Goal: Information Seeking & Learning: Learn about a topic

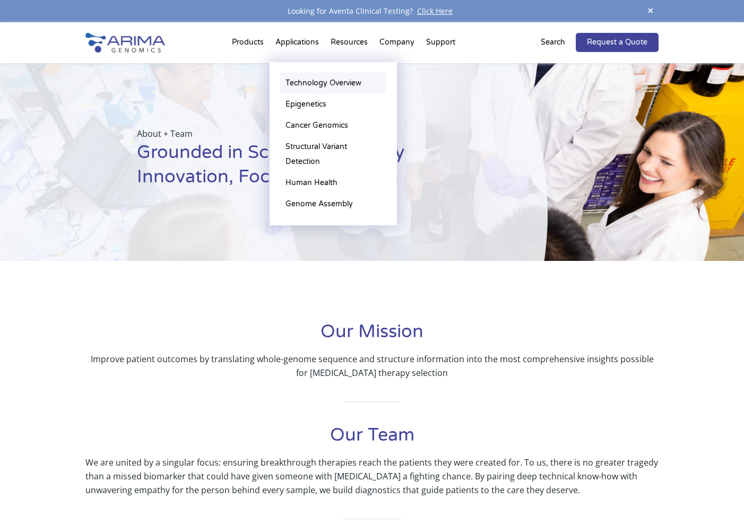
click at [300, 81] on link "Technology Overview" at bounding box center [333, 83] width 106 height 21
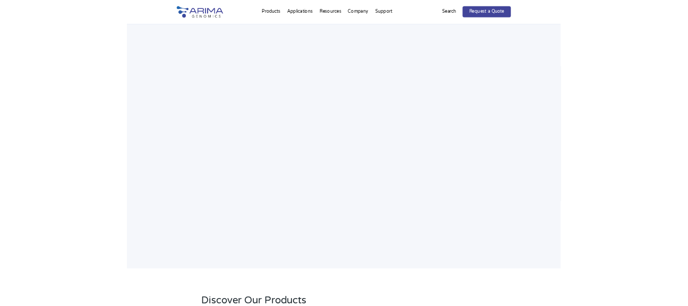
scroll to position [1547, 0]
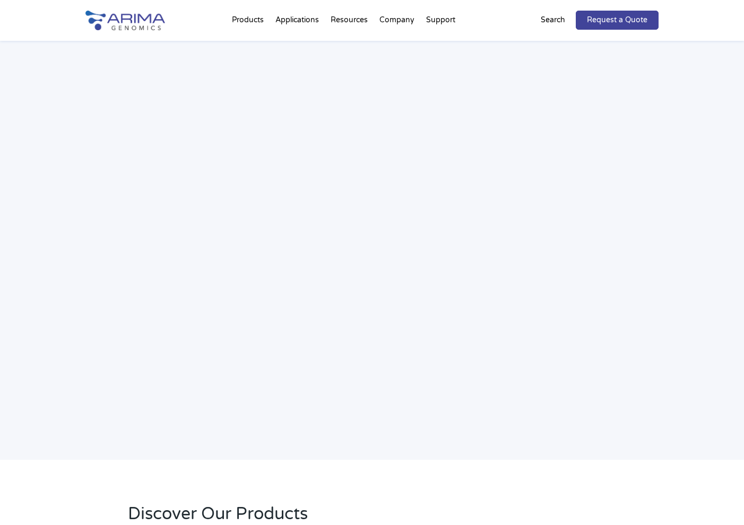
click at [437, 439] on div "Webinar: Hear More About the Benefits of Arima Hi-C for Your Research" at bounding box center [372, 207] width 744 height 506
click at [721, 299] on div "Webinar: Hear More About the Benefits of Arima Hi-C for Your Research" at bounding box center [372, 207] width 744 height 506
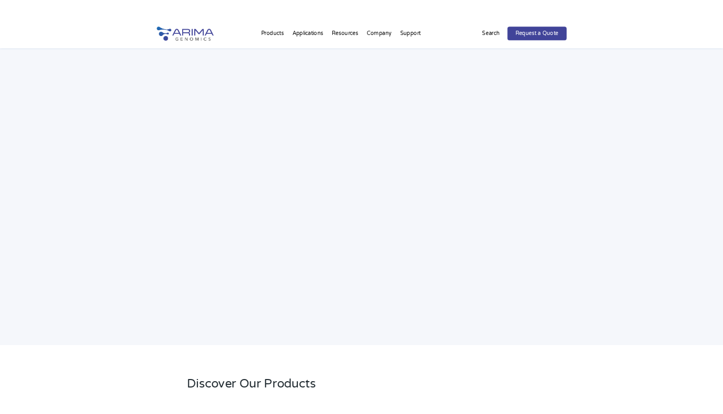
scroll to position [1550, 0]
